Goal: Task Accomplishment & Management: Use online tool/utility

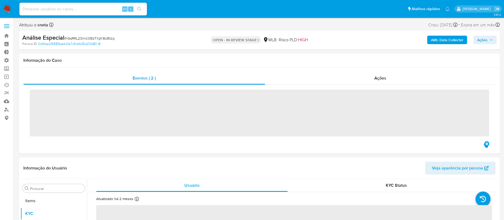
scroll to position [275, 0]
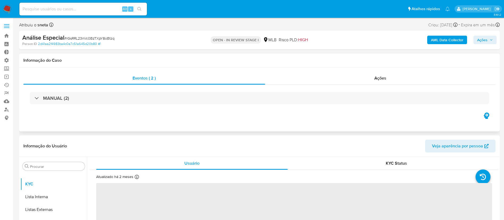
select select "10"
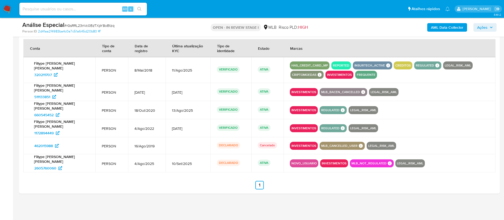
scroll to position [0, 0]
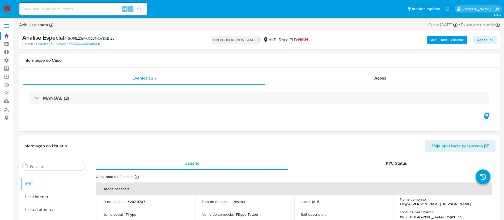
click at [7, 36] on link "Bandeja" at bounding box center [31, 36] width 63 height 8
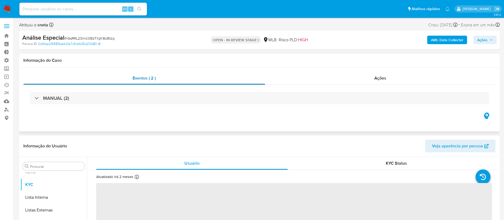
scroll to position [275, 0]
select select "10"
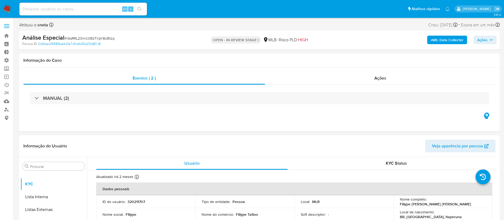
click at [94, 36] on span "# rGsRRL23nVc0BzTXpY8oBtzq" at bounding box center [89, 38] width 50 height 5
copy span "rGsRRL23nVc0BzTXpY8oBtzq"
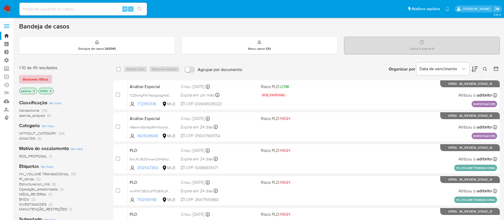
click at [45, 76] on span "Remover filtros" at bounding box center [35, 78] width 25 height 7
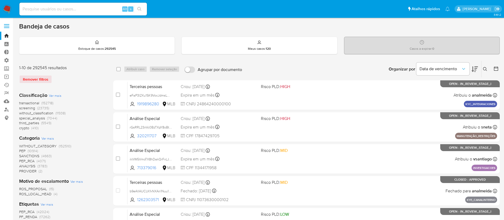
click at [485, 67] on icon at bounding box center [485, 69] width 4 height 4
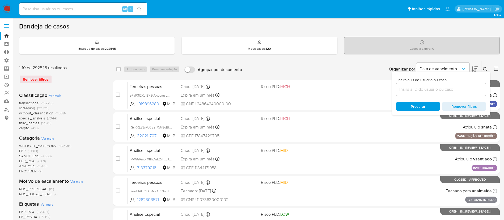
click at [452, 91] on input at bounding box center [441, 89] width 90 height 7
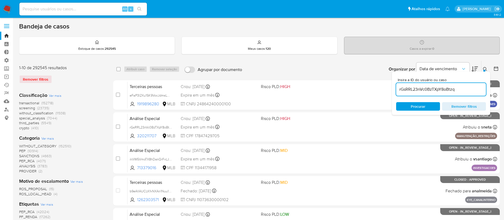
type input "rGsRRL23nVc0BzTXpY8oBtzq"
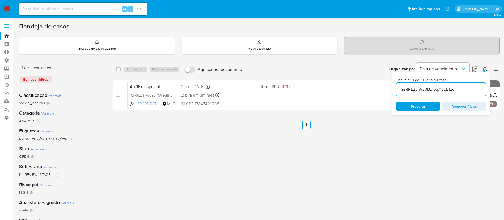
click at [487, 66] on button at bounding box center [485, 69] width 9 height 6
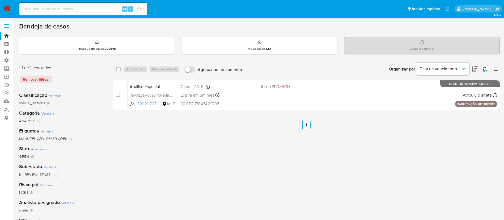
click at [277, 150] on div "select-all-cases-checkbox Atribuir caso Remover seleção Agrupar por documento O…" at bounding box center [306, 177] width 386 height 233
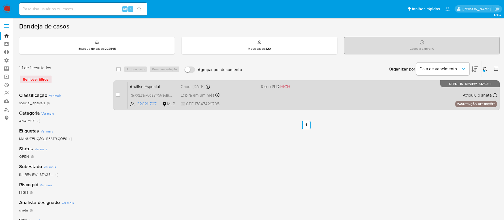
click at [192, 96] on span "Expira em um mês" at bounding box center [198, 95] width 34 height 6
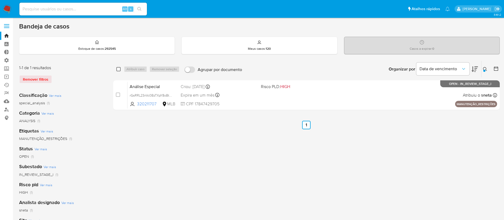
click at [119, 70] on input "checkbox" at bounding box center [118, 69] width 4 height 4
checkbox input "true"
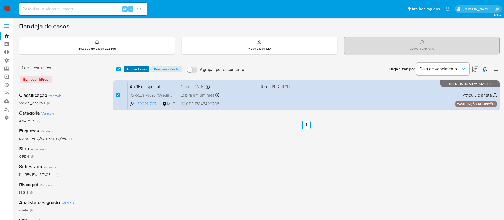
click at [126, 69] on button "Atribuir 1 caso" at bounding box center [136, 69] width 25 height 6
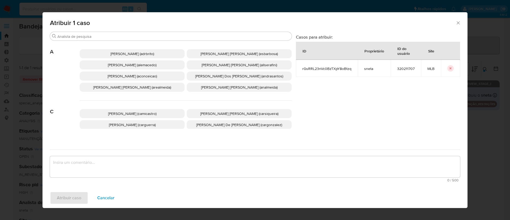
click at [142, 53] on span "Adriano Azeredo Brito (adrbrito)" at bounding box center [132, 53] width 44 height 5
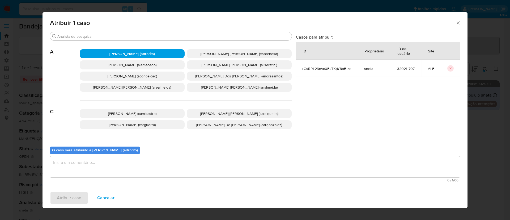
click at [140, 167] on textarea "assign-modal" at bounding box center [255, 166] width 410 height 21
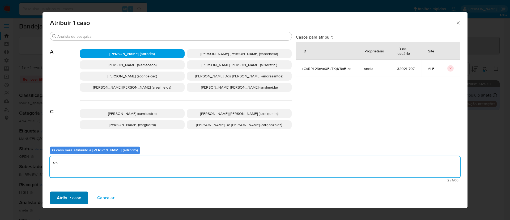
type textarea "ok"
click at [80, 195] on span "Atribuir caso" at bounding box center [69, 198] width 24 height 12
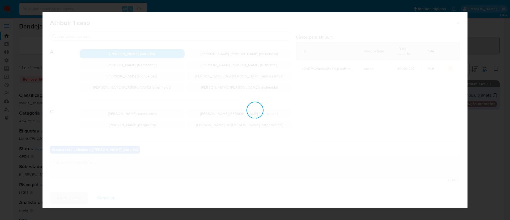
checkbox input "false"
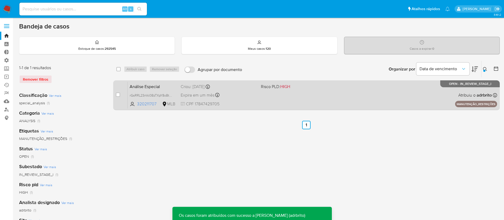
click at [195, 95] on span "Expira em um mês" at bounding box center [198, 95] width 34 height 6
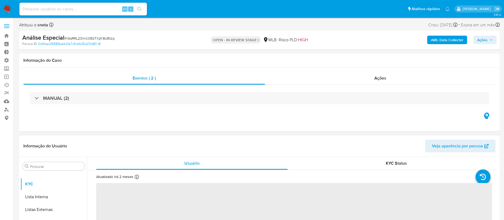
scroll to position [159, 0]
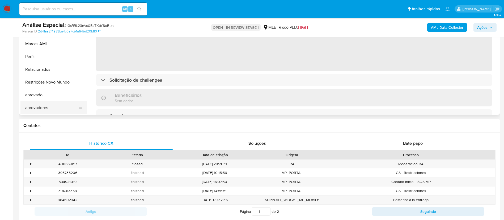
select select "10"
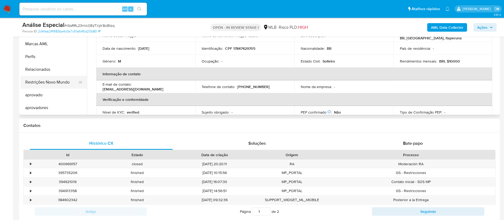
click at [56, 85] on button "Restrições Novo Mundo" at bounding box center [51, 82] width 62 height 13
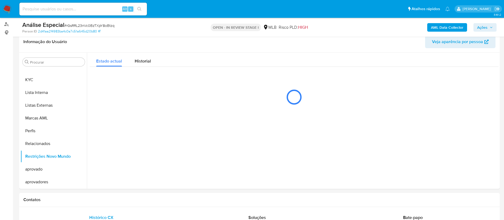
scroll to position [86, 0]
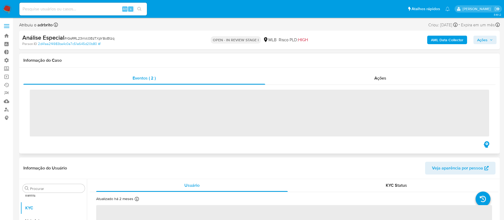
scroll to position [275, 0]
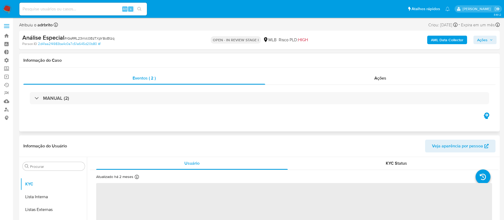
select select "10"
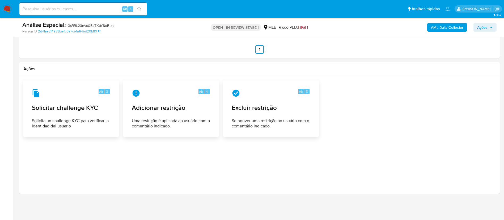
scroll to position [817, 0]
click at [256, 112] on span "Excluir restrição" at bounding box center [271, 108] width 78 height 8
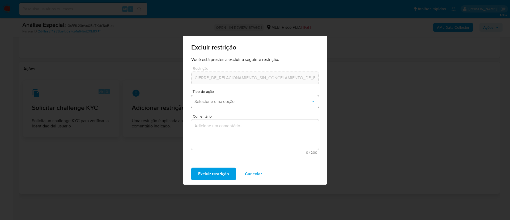
click at [303, 103] on span "Selecione uma opção" at bounding box center [252, 101] width 116 height 5
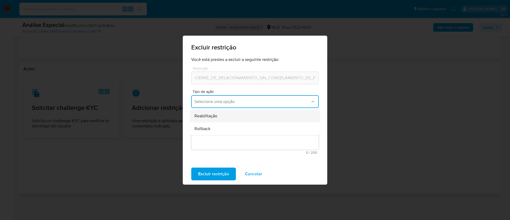
click at [236, 113] on div "Reabilitação" at bounding box center [253, 115] width 118 height 13
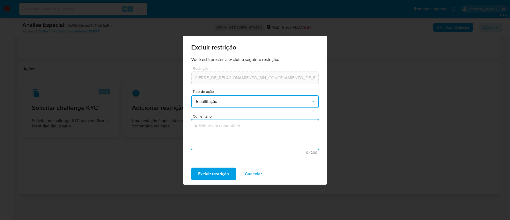
click at [240, 129] on textarea "Comentário" at bounding box center [254, 134] width 127 height 30
type textarea "Ordem Judicial de reabertura de conta"
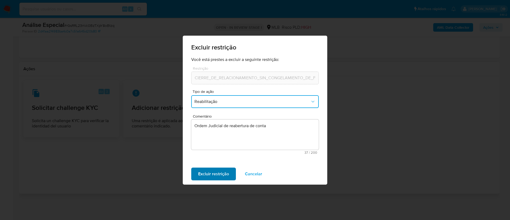
click at [217, 175] on span "Excluir restrição" at bounding box center [213, 174] width 31 height 12
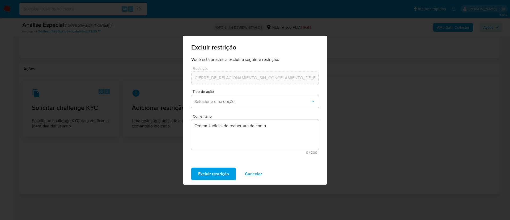
click at [248, 176] on span "Cancelar" at bounding box center [253, 174] width 17 height 12
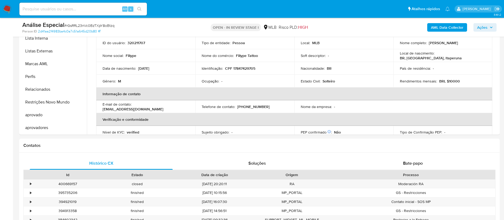
scroll to position [135, 0]
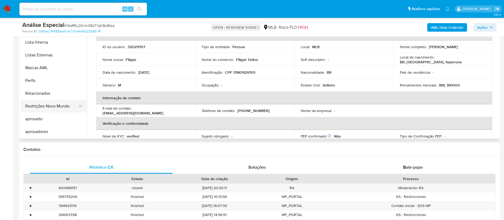
click at [36, 106] on button "Restrições Novo Mundo" at bounding box center [51, 106] width 62 height 13
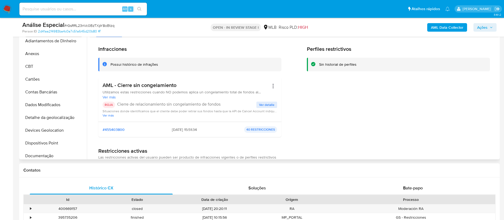
scroll to position [0, 0]
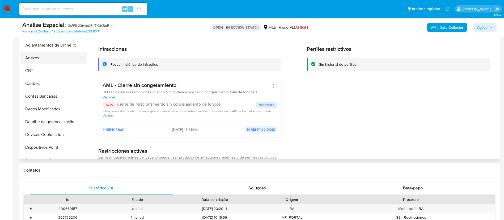
click at [58, 58] on button "Anexos" at bounding box center [51, 58] width 62 height 13
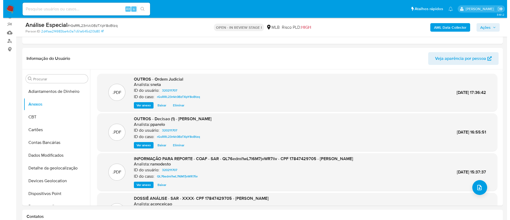
scroll to position [58, 0]
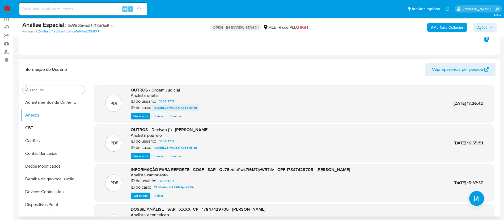
click at [175, 107] on span "rGsRRL23nVc0BzTXpY8oBtzq" at bounding box center [175, 107] width 43 height 6
click at [139, 114] on span "Ver anexo" at bounding box center [140, 115] width 14 height 5
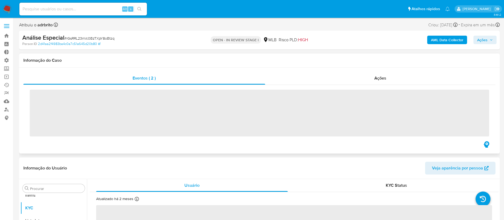
scroll to position [275, 0]
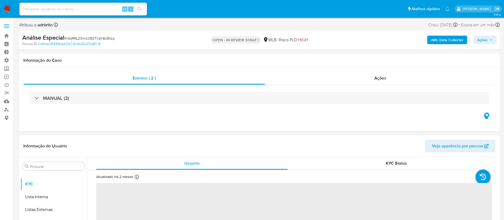
select select "10"
